Goal: Task Accomplishment & Management: Use online tool/utility

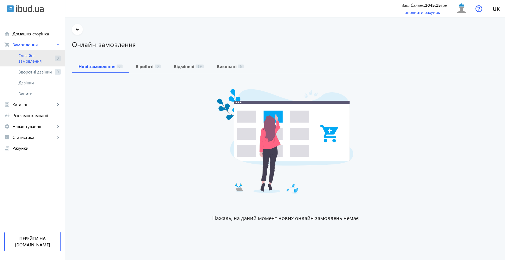
click at [40, 59] on span "Онлайн-замовлення" at bounding box center [36, 58] width 34 height 11
click at [36, 53] on span "Онлайн-замовлення" at bounding box center [36, 58] width 34 height 11
